Goal: Contribute content: Add original content to the website for others to see

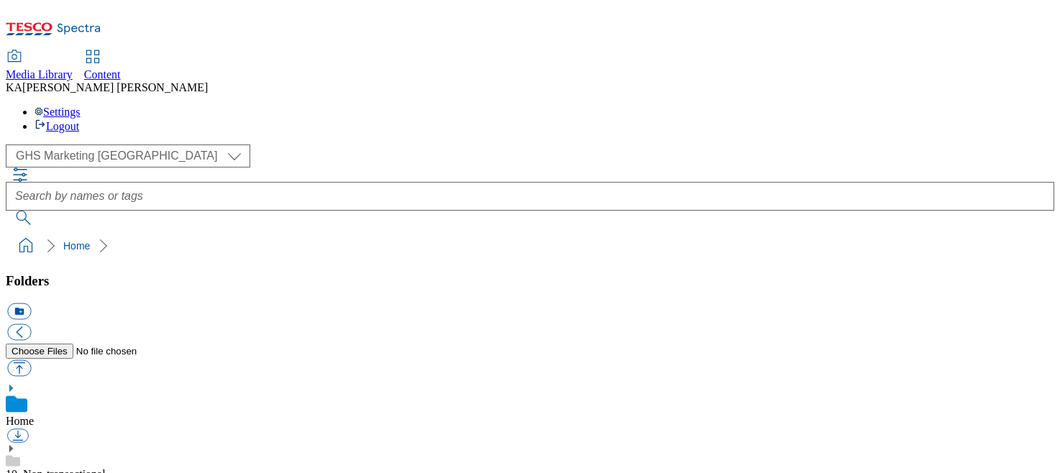
scroll to position [207, 0]
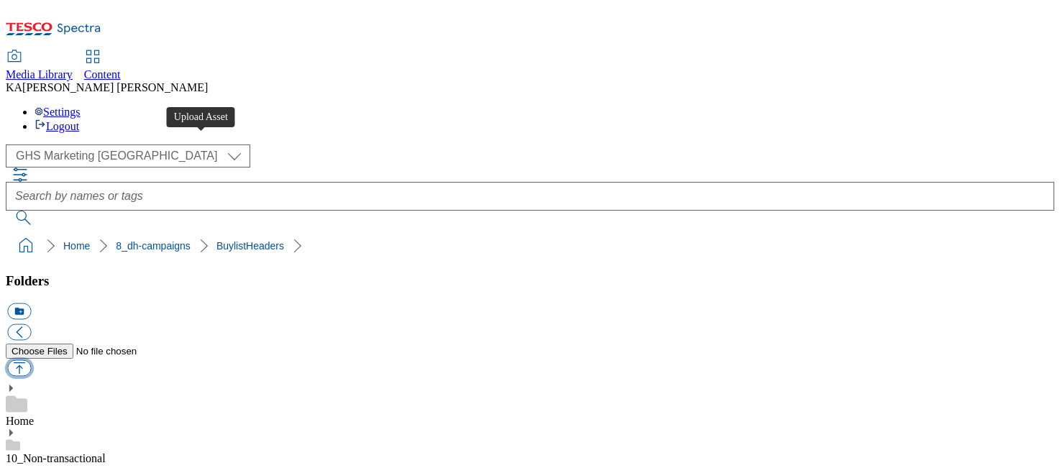
click at [31, 360] on button "button" at bounding box center [19, 368] width 24 height 17
type input "C:\fakepath\1755859225699-ad541573_Mr_Kipling_Legobrand_H_1184x333_V2.jpg"
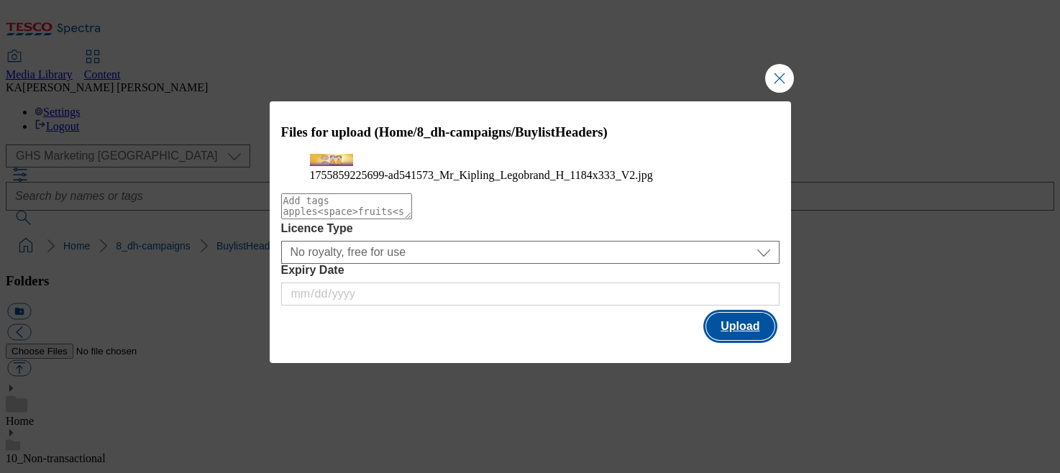
click at [736, 340] on button "Upload" at bounding box center [740, 326] width 68 height 27
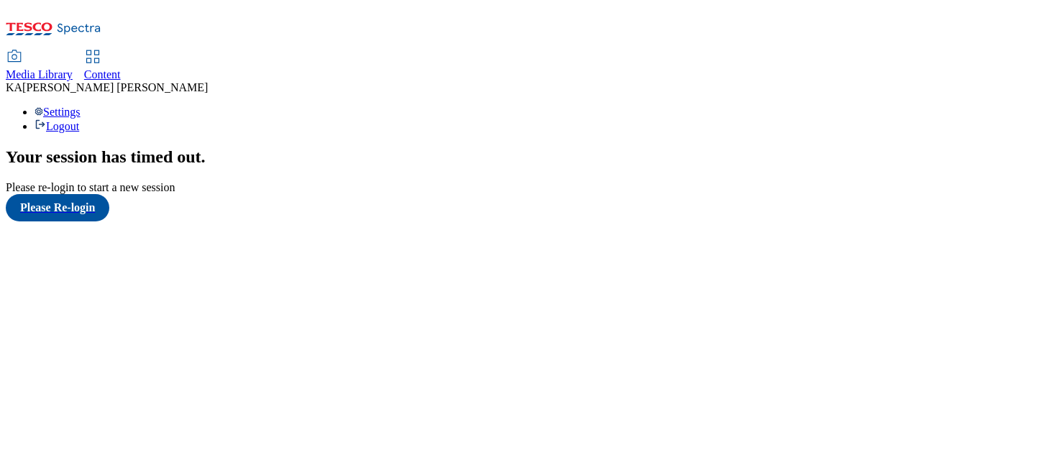
click at [121, 68] on span "Content" at bounding box center [102, 74] width 37 height 12
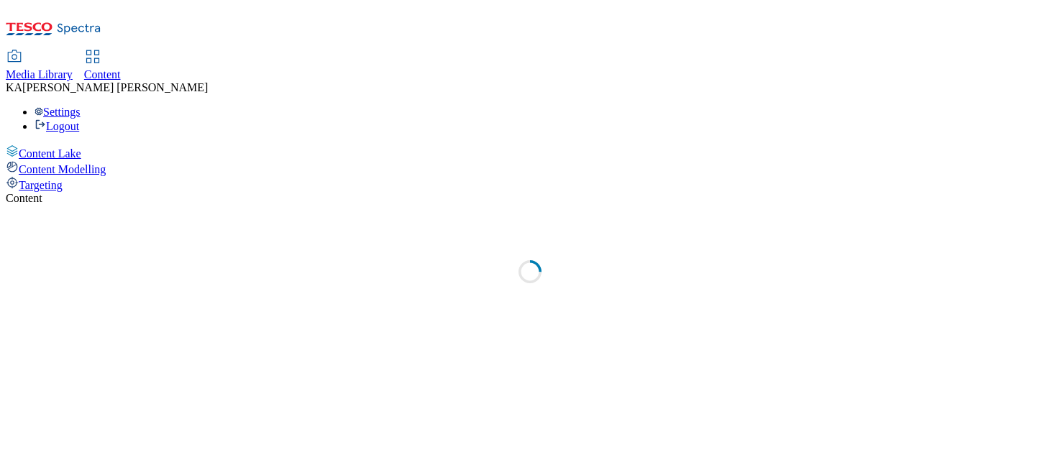
select select "ghs-uk"
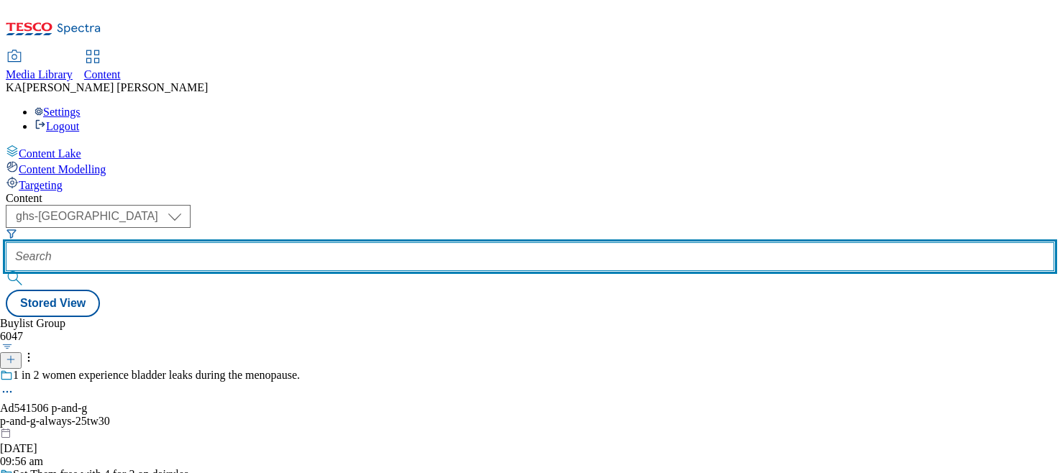
click at [347, 242] on input "text" at bounding box center [530, 256] width 1048 height 29
paste input "premier-foods-mr-kipling-25tw27"
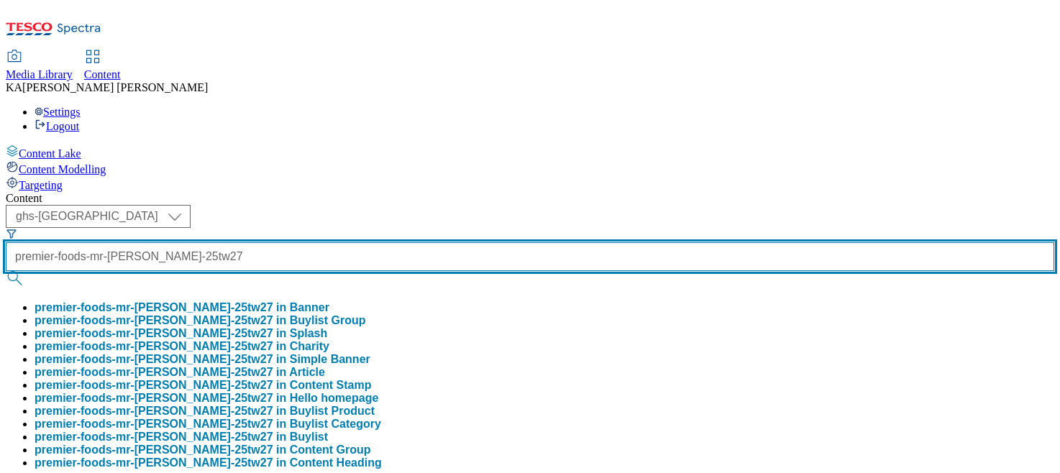
type input "premier-foods-mr-kipling-25tw27"
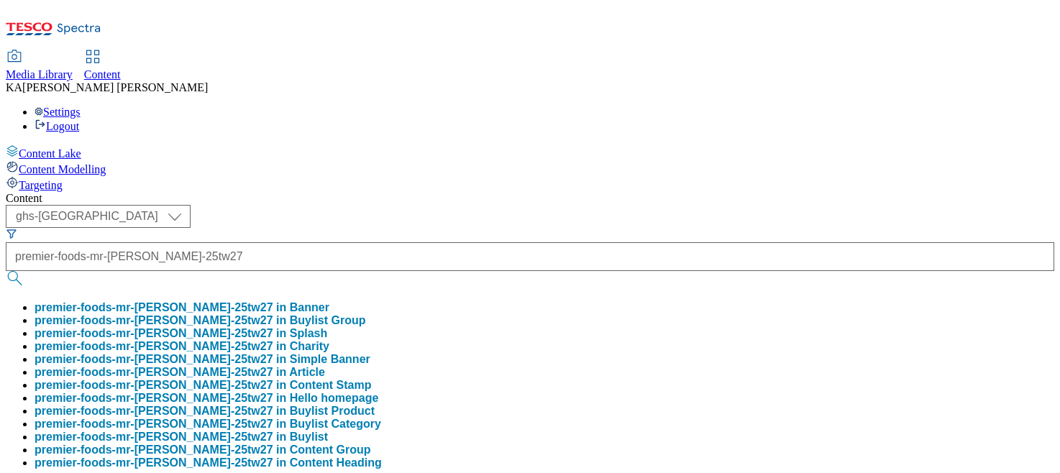
scroll to position [0, 0]
click at [332, 314] on button "premier-foods-mr-kipling-25tw27 in Buylist Group" at bounding box center [201, 320] width 332 height 13
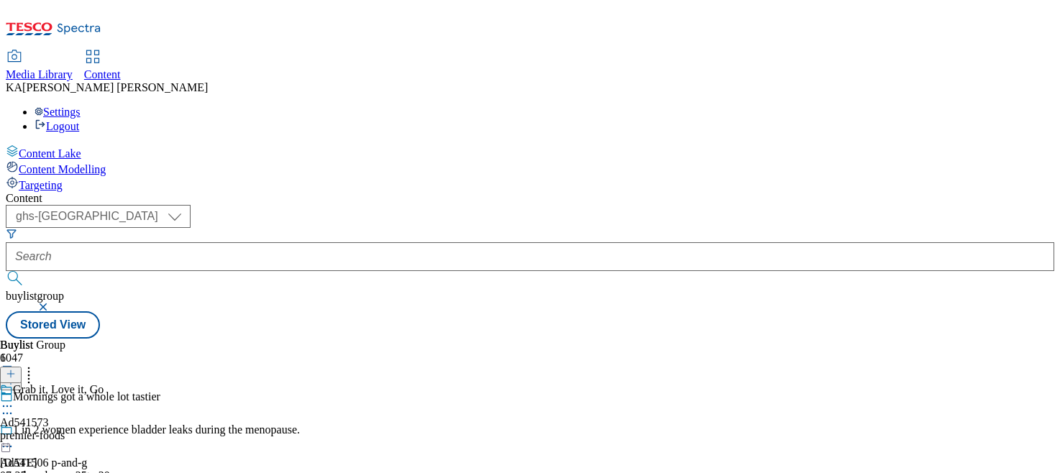
click at [14, 399] on icon at bounding box center [7, 406] width 14 height 14
click at [61, 431] on span "Edit" at bounding box center [53, 436] width 17 height 11
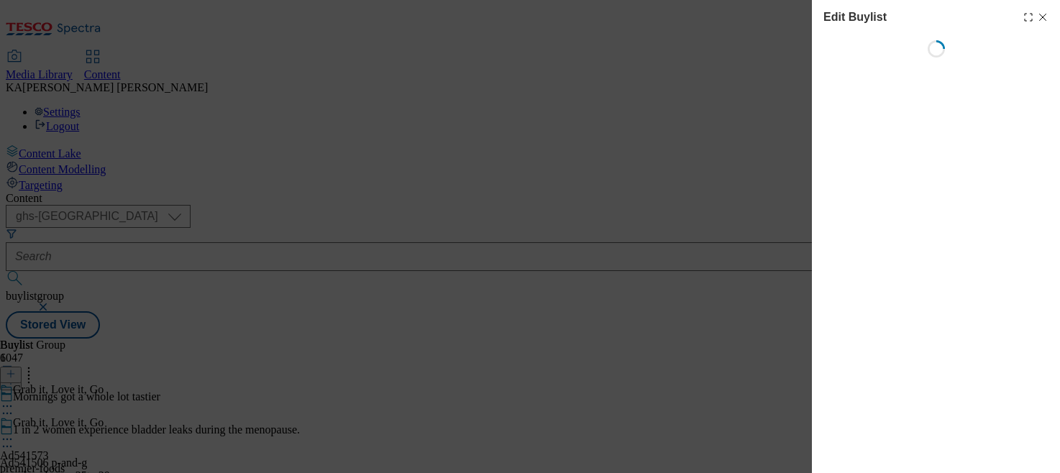
select select "tactical"
select select "supplier funded short term 1-3 weeks"
select select "dunnhumby"
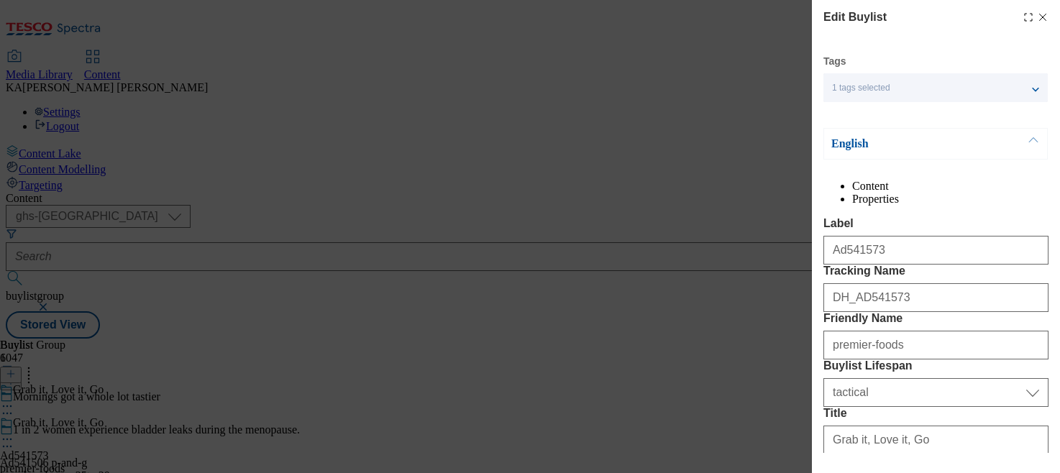
select select "Banner"
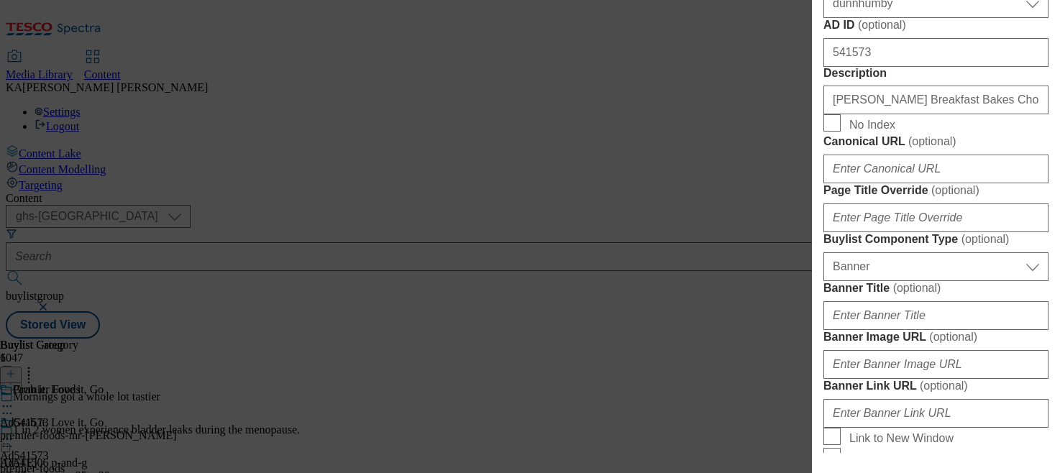
scroll to position [1312, 0]
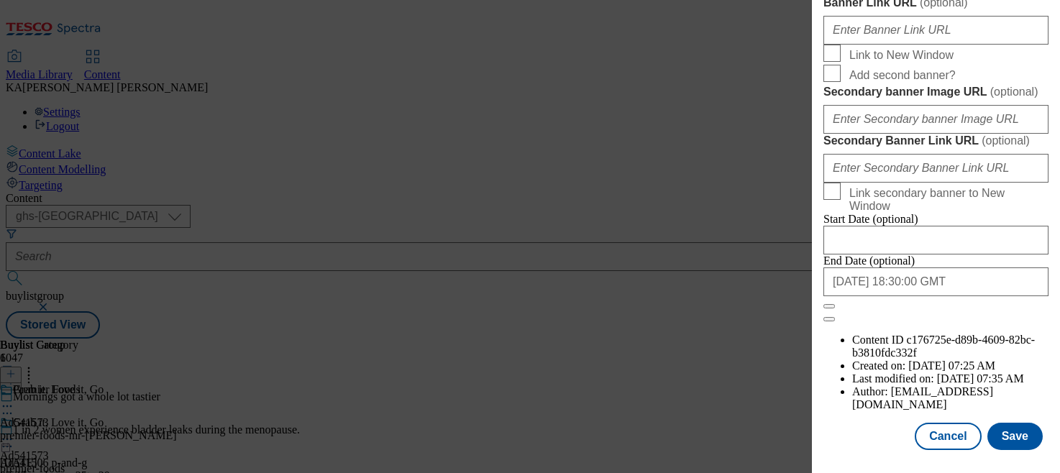
paste input "https://digitalcontent.api.tesco.com/v2/media/ghs-mktg/b09f32a8-1136-4536-a95e-…"
type input "https://digitalcontent.api.tesco.com/v2/media/ghs-mktg/b09f32a8-1136-4536-a95e-…"
click at [1025, 447] on button "Save" at bounding box center [1014, 436] width 55 height 27
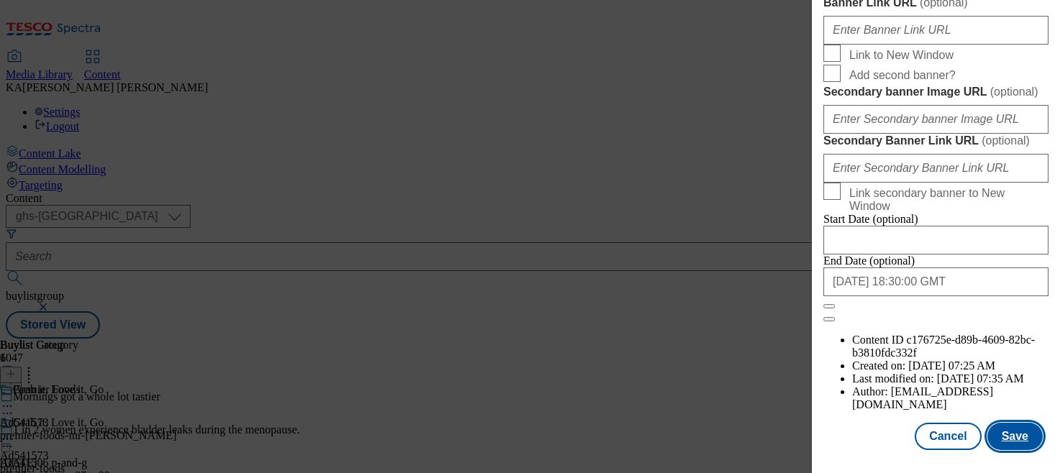
scroll to position [0, 0]
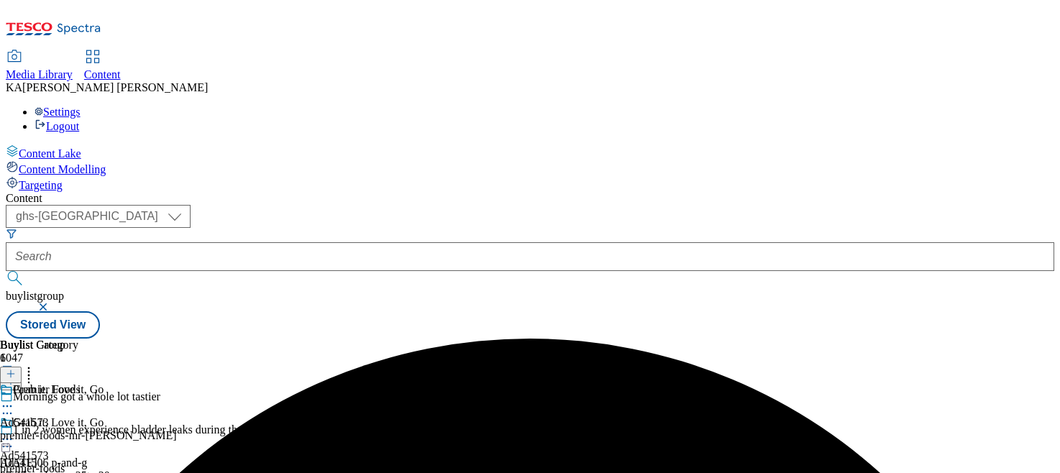
click at [14, 432] on icon at bounding box center [7, 439] width 14 height 14
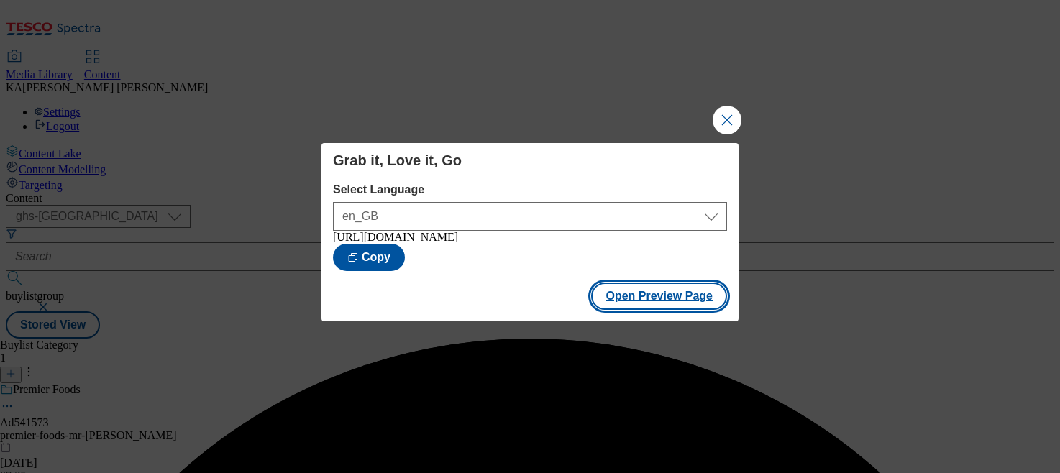
click at [646, 298] on button "Open Preview Page" at bounding box center [659, 296] width 136 height 27
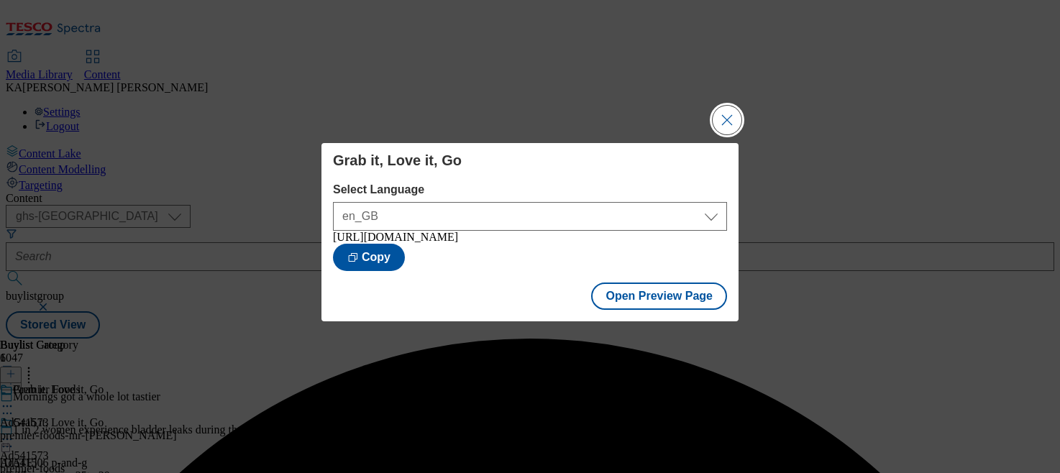
click at [715, 115] on button "Close Modal" at bounding box center [727, 120] width 29 height 29
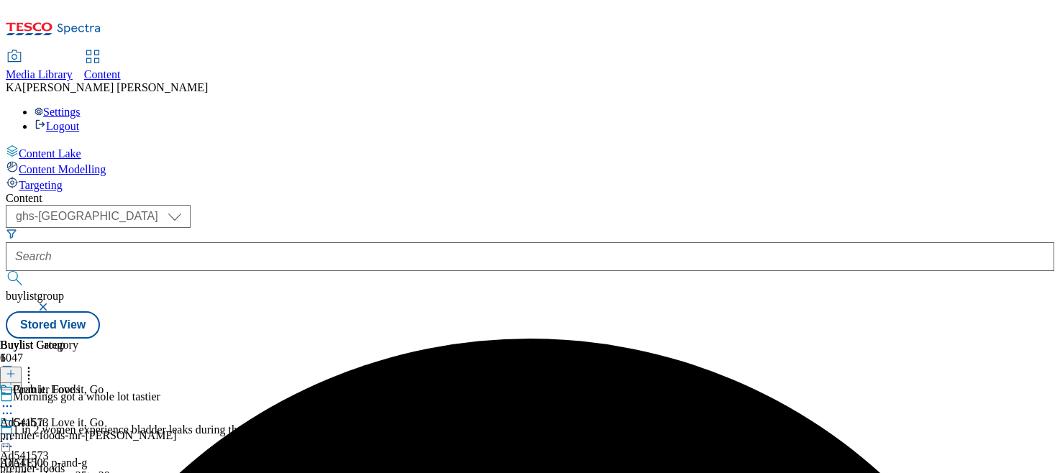
click at [14, 432] on icon at bounding box center [7, 439] width 14 height 14
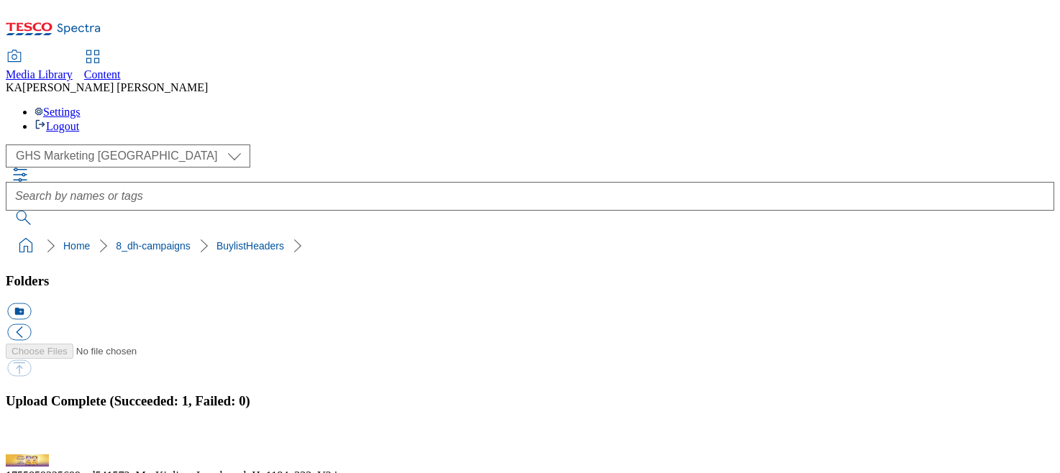
scroll to position [270, 0]
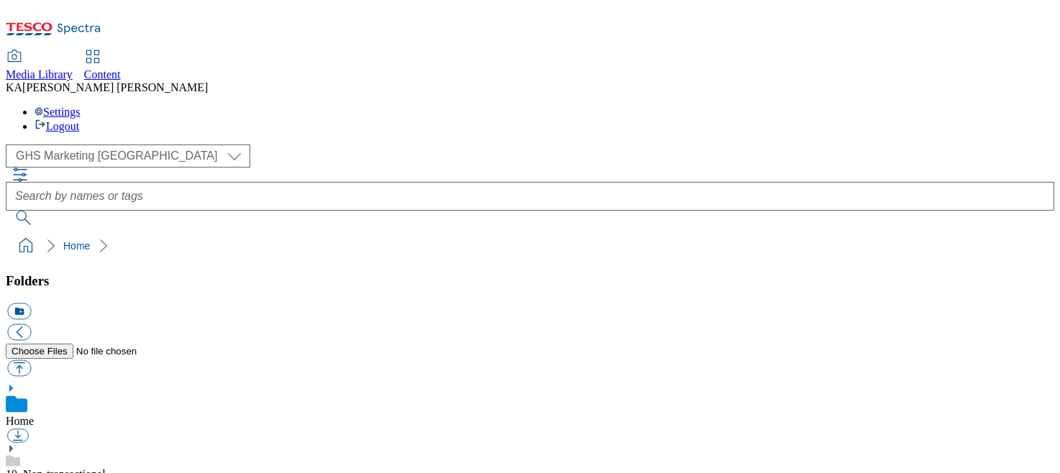
scroll to position [216, 0]
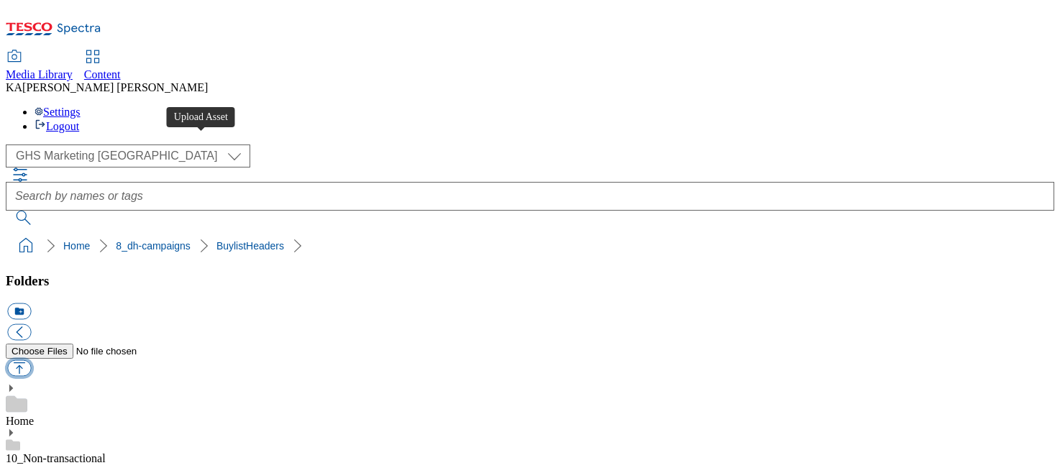
click at [31, 360] on button "button" at bounding box center [19, 368] width 24 height 17
type input "C:\fakepath\1755771270391-ad541850_OralB_LegoBrand_H_1184x333_V2.jpg"
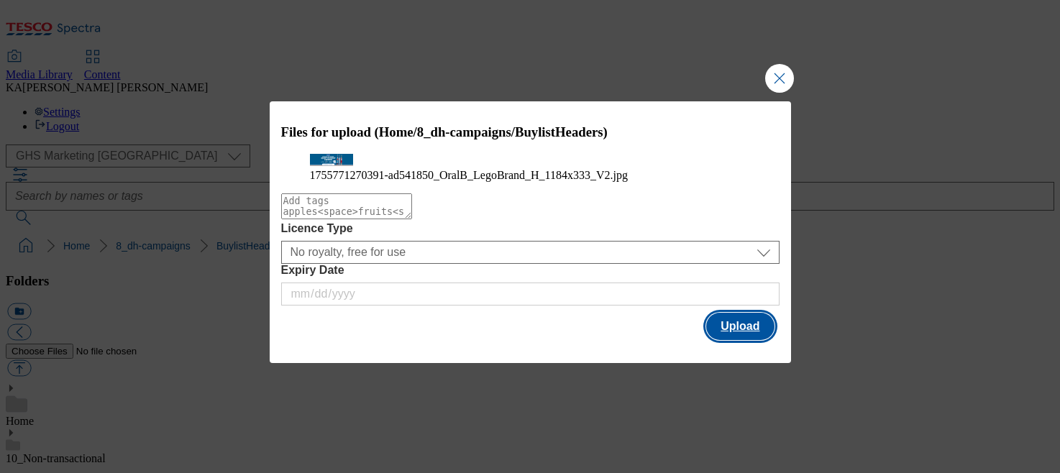
click at [744, 340] on button "Upload" at bounding box center [740, 326] width 68 height 27
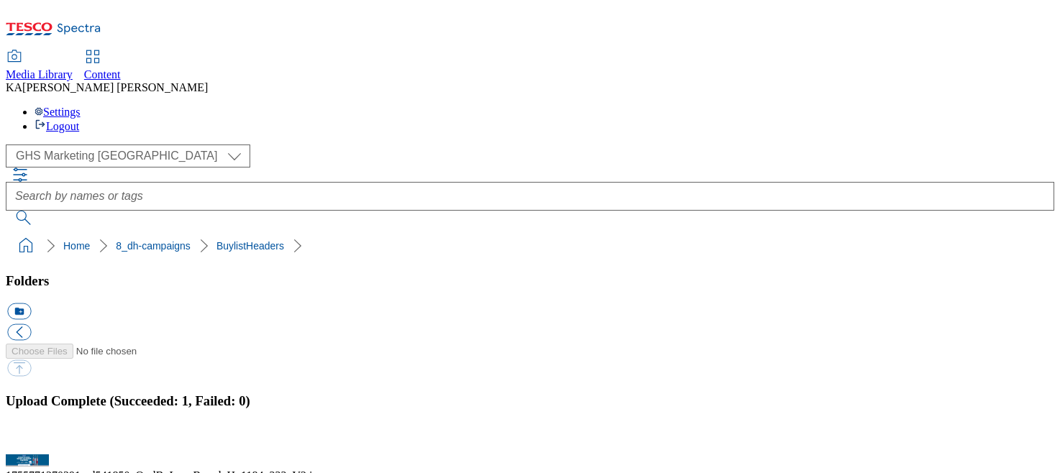
click at [29, 439] on button "button" at bounding box center [18, 446] width 22 height 14
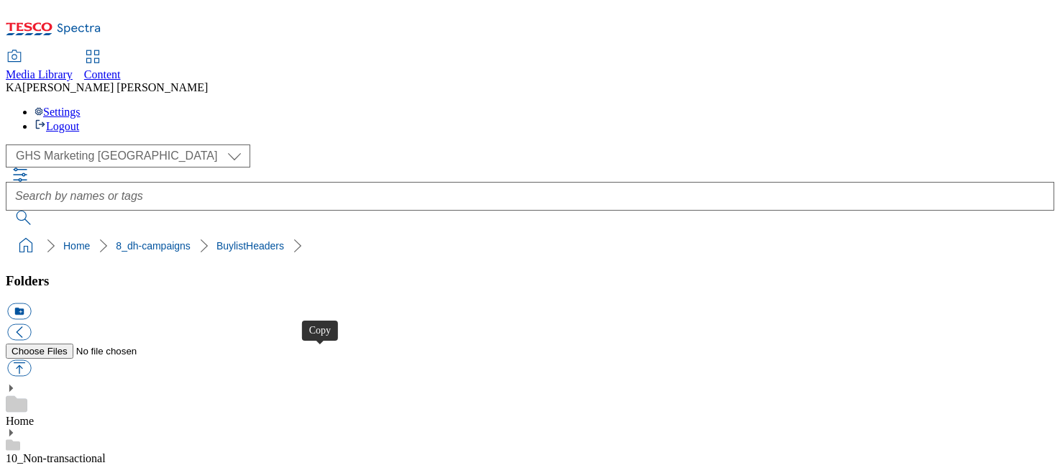
click at [31, 360] on button "button" at bounding box center [19, 368] width 24 height 17
type input "C:\fakepath\1756284131237-Ad541755_Kitchen_Joy_legobrand_H_1184x333_V4.jpg"
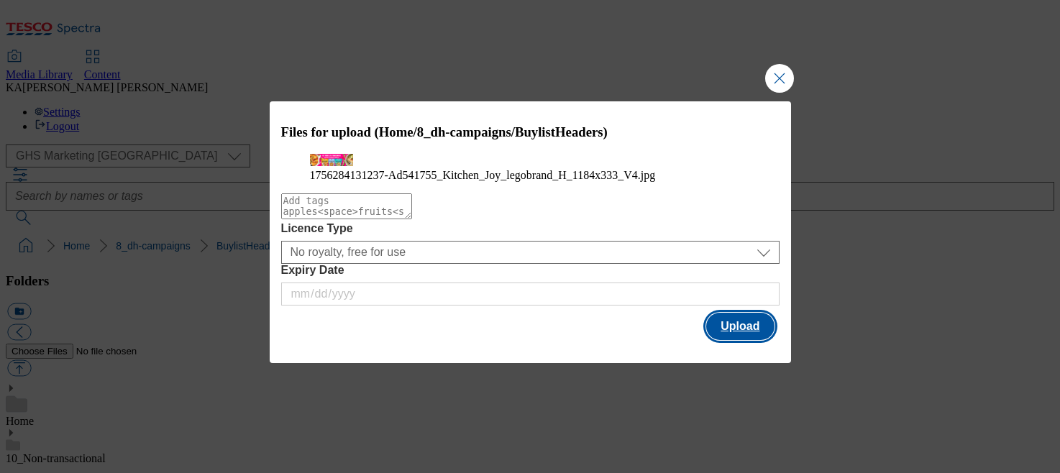
click at [730, 340] on button "Upload" at bounding box center [740, 326] width 68 height 27
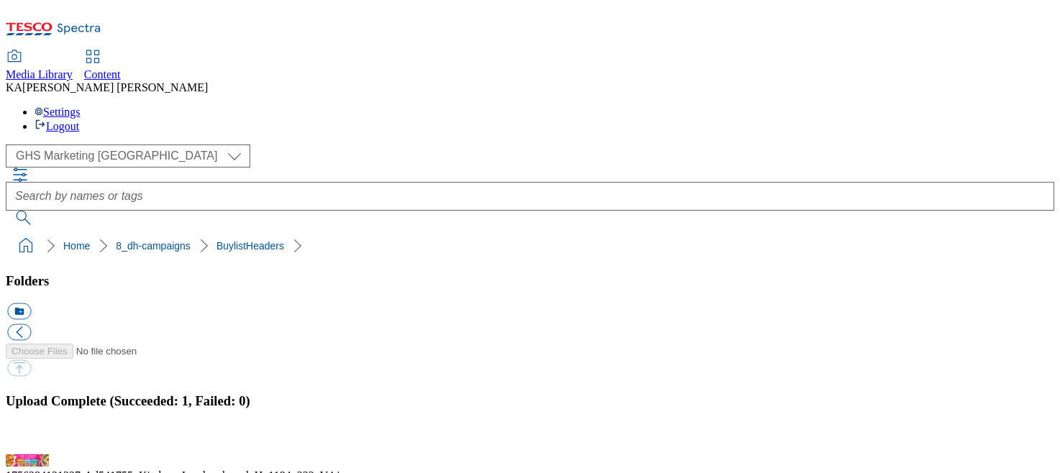
click at [29, 439] on button "button" at bounding box center [18, 446] width 22 height 14
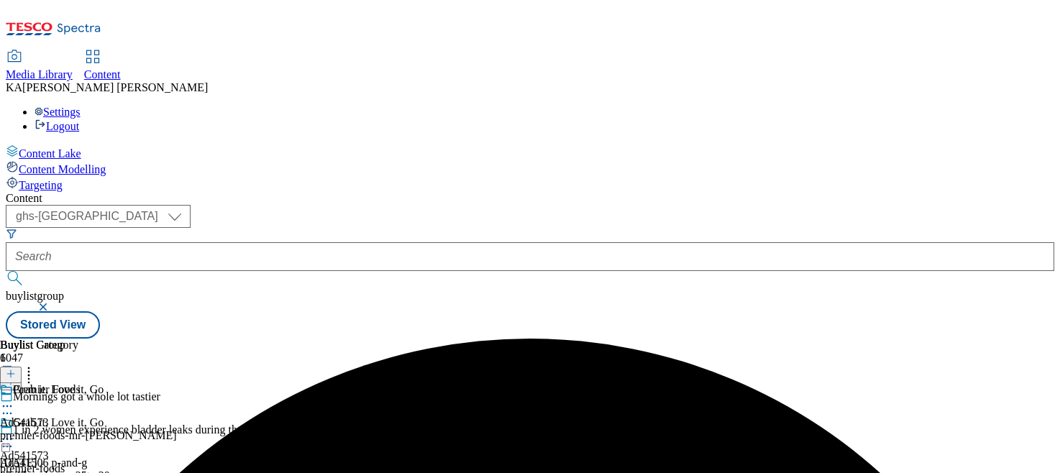
select select "ghs-[GEOGRAPHIC_DATA]"
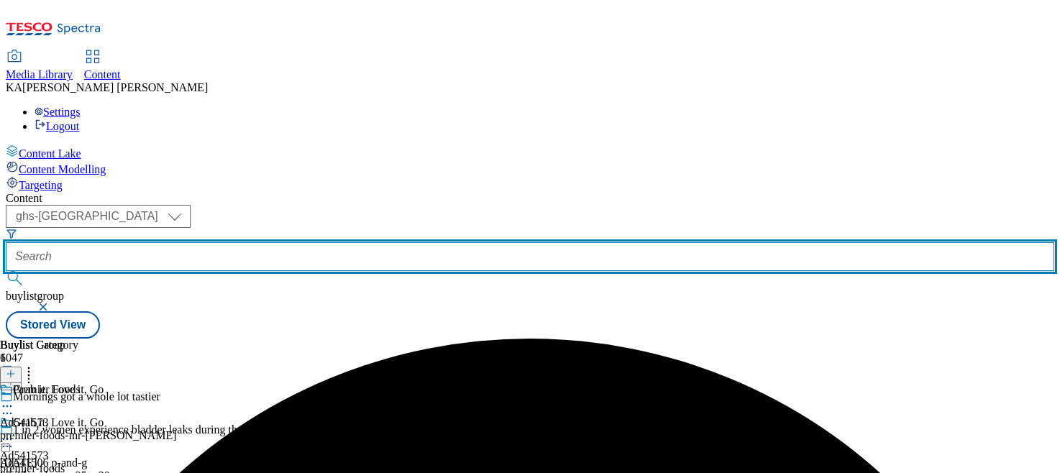
click at [332, 242] on input "text" at bounding box center [530, 256] width 1048 height 29
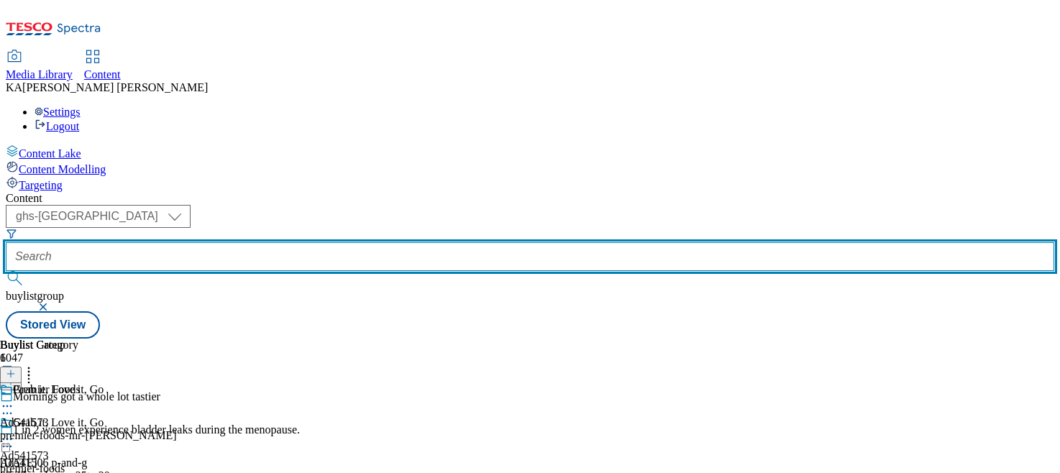
paste input "p-and-g-oralb-toothbrush-25tw27"
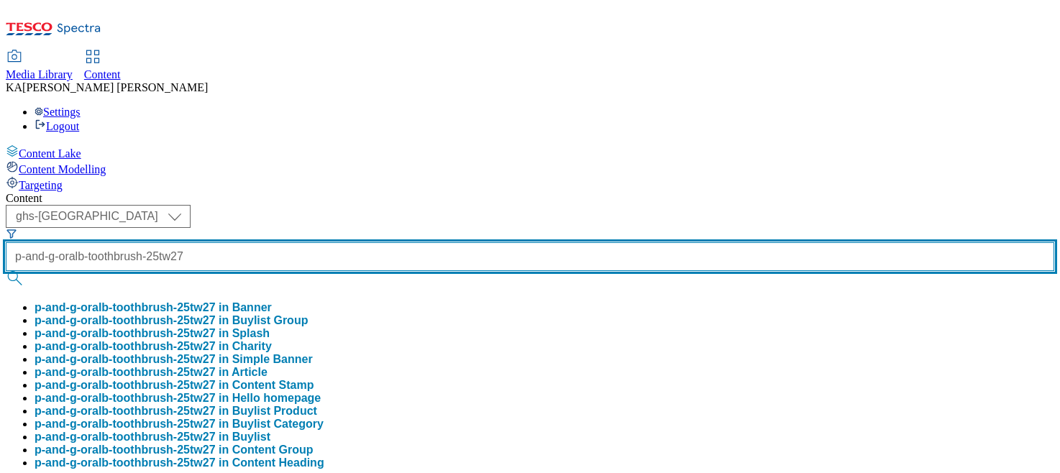
type input "p-and-g-oralb-toothbrush-25tw27"
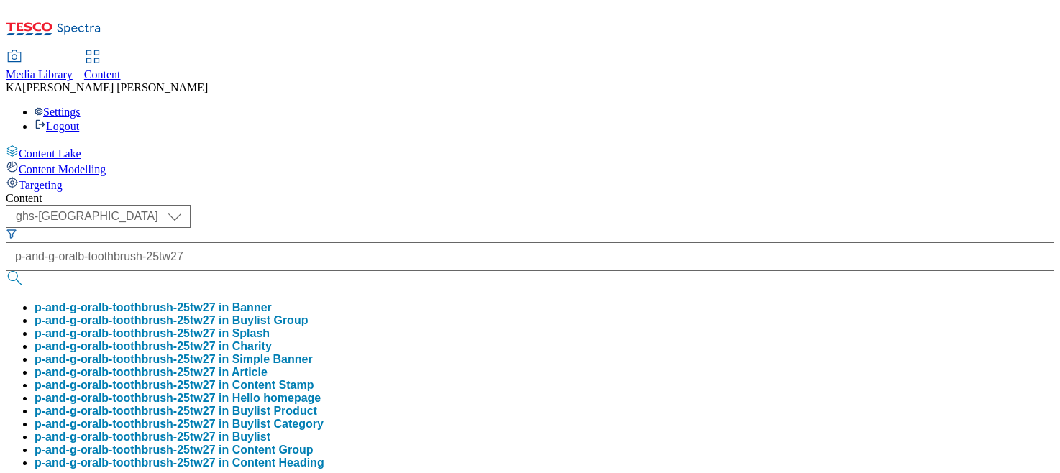
click at [308, 314] on button "p-and-g-oralb-toothbrush-25tw27 in Buylist Group" at bounding box center [171, 320] width 273 height 13
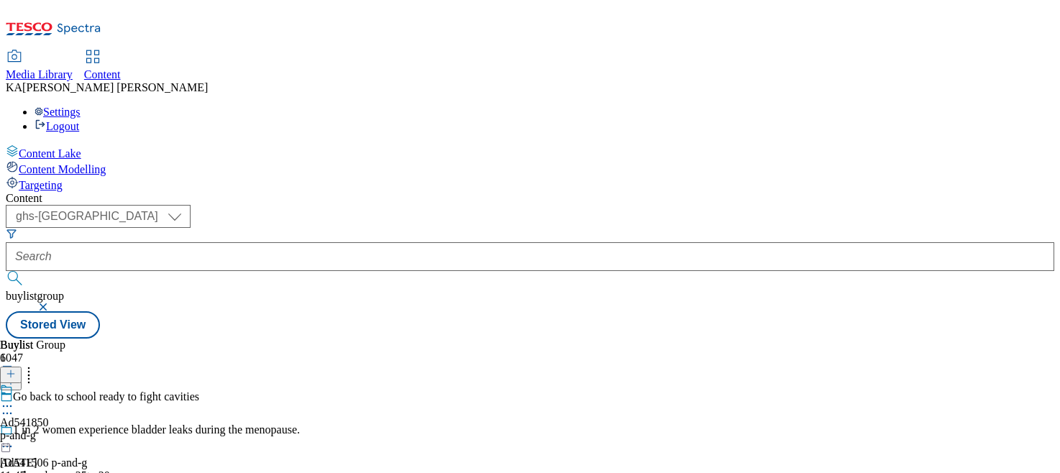
click at [14, 399] on icon at bounding box center [7, 406] width 14 height 14
click at [67, 428] on button "Edit" at bounding box center [48, 436] width 38 height 17
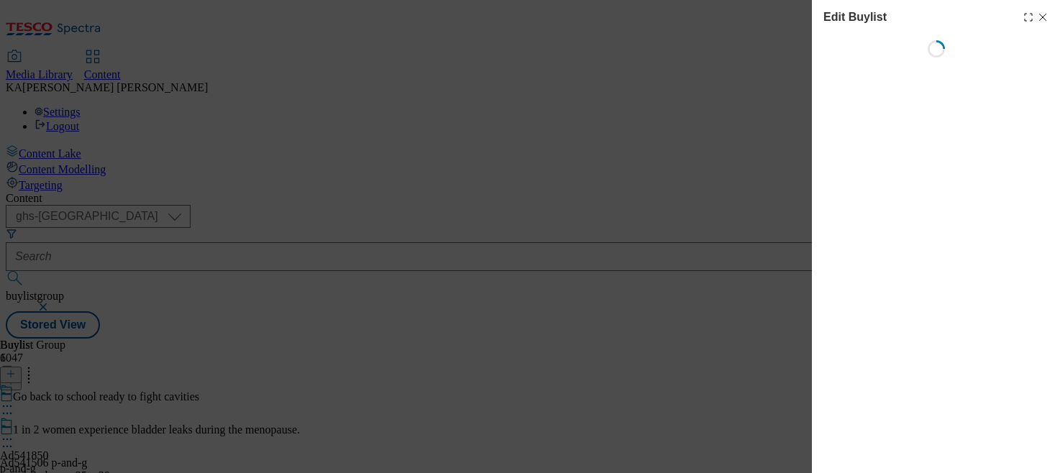
select select "tactical"
select select "supplier funded short term 1-3 weeks"
select select "dunnhumby"
select select "Banner"
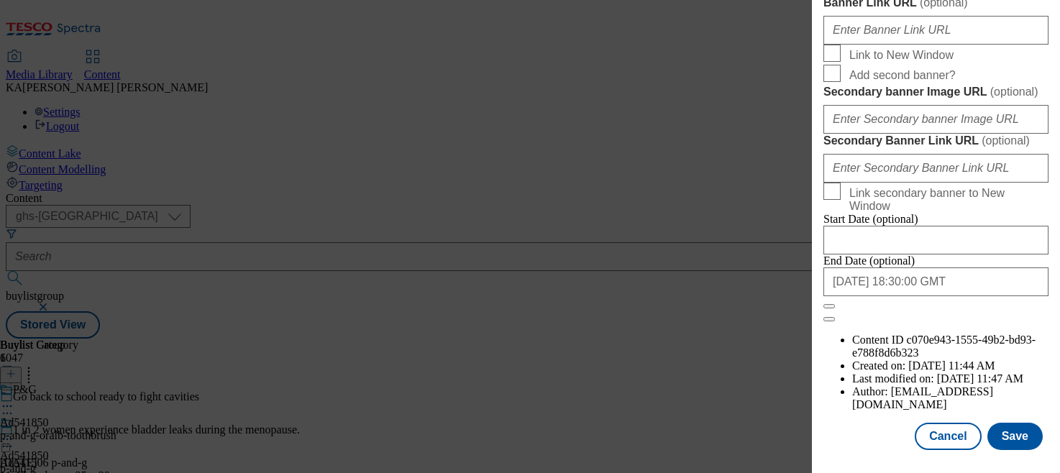
scroll to position [1174, 0]
paste input "[URL][DOMAIN_NAME]"
type input "[URL][DOMAIN_NAME]"
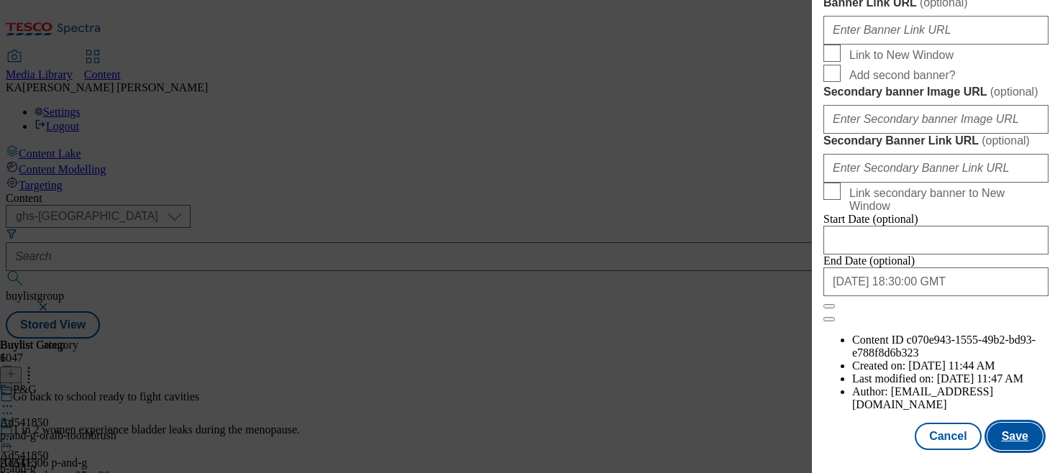
scroll to position [0, 0]
click at [1013, 438] on button "Save" at bounding box center [1014, 436] width 55 height 27
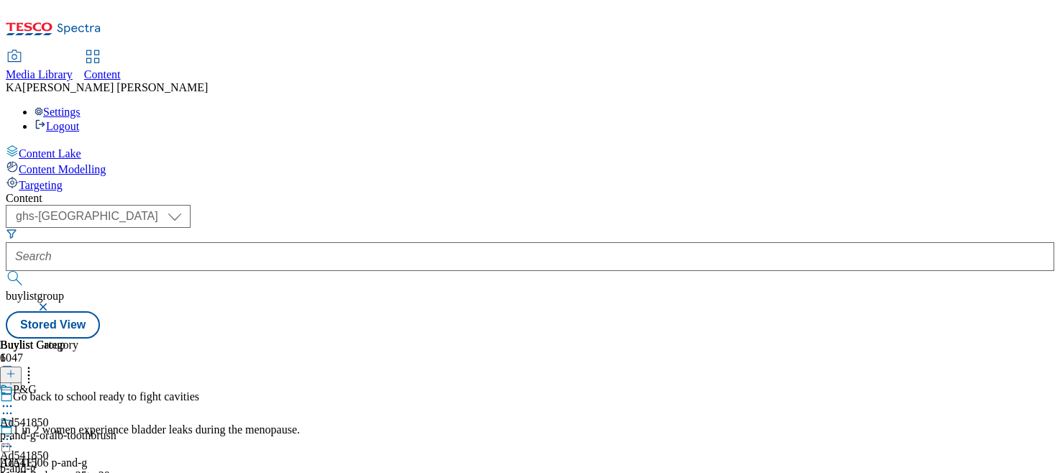
click at [14, 432] on icon at bounding box center [7, 439] width 14 height 14
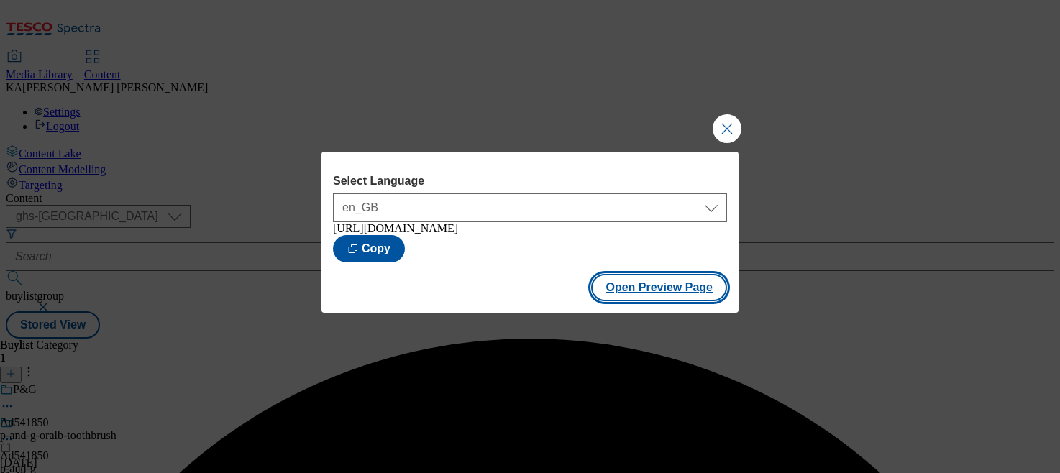
click at [634, 292] on button "Open Preview Page" at bounding box center [659, 287] width 136 height 27
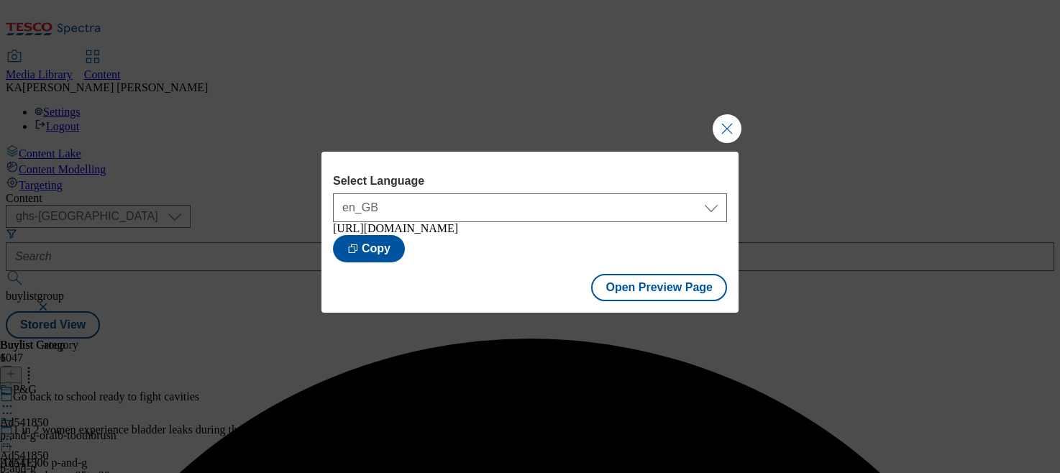
click at [721, 136] on div "Select Language en_GB en_GB [URL][DOMAIN_NAME] Copy Open Preview Page" at bounding box center [530, 236] width 1060 height 473
click at [722, 129] on button "Close Modal" at bounding box center [727, 128] width 29 height 29
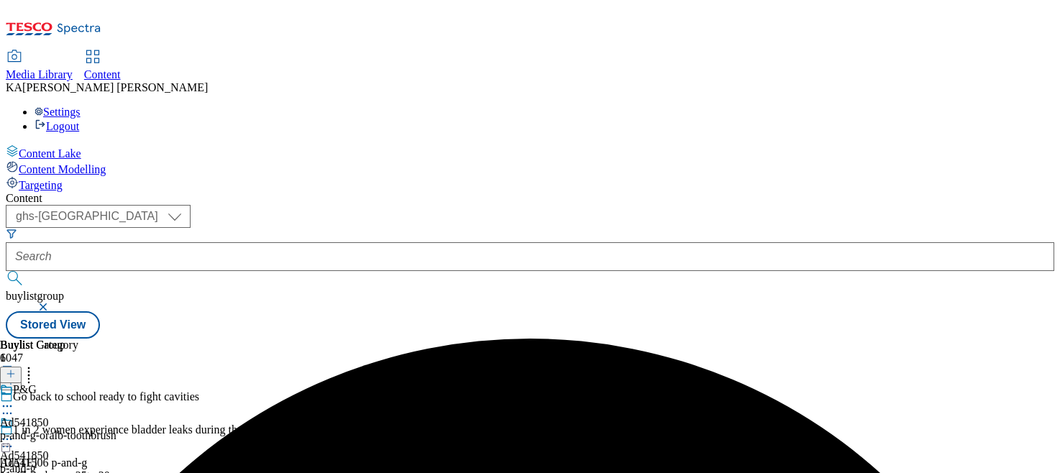
click at [14, 432] on icon at bounding box center [7, 439] width 14 height 14
